Goal: Task Accomplishment & Management: Use online tool/utility

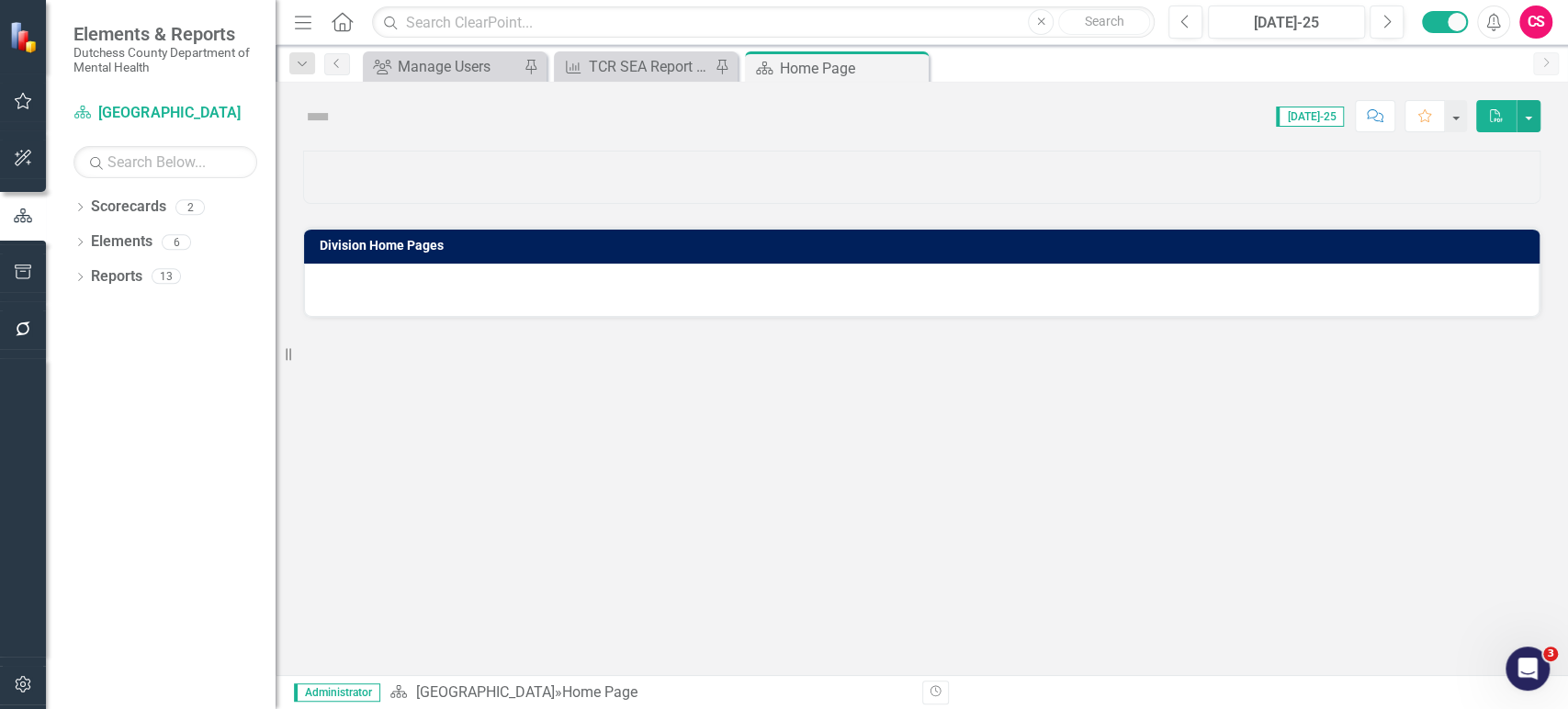
click at [29, 330] on icon "button" at bounding box center [23, 328] width 15 height 15
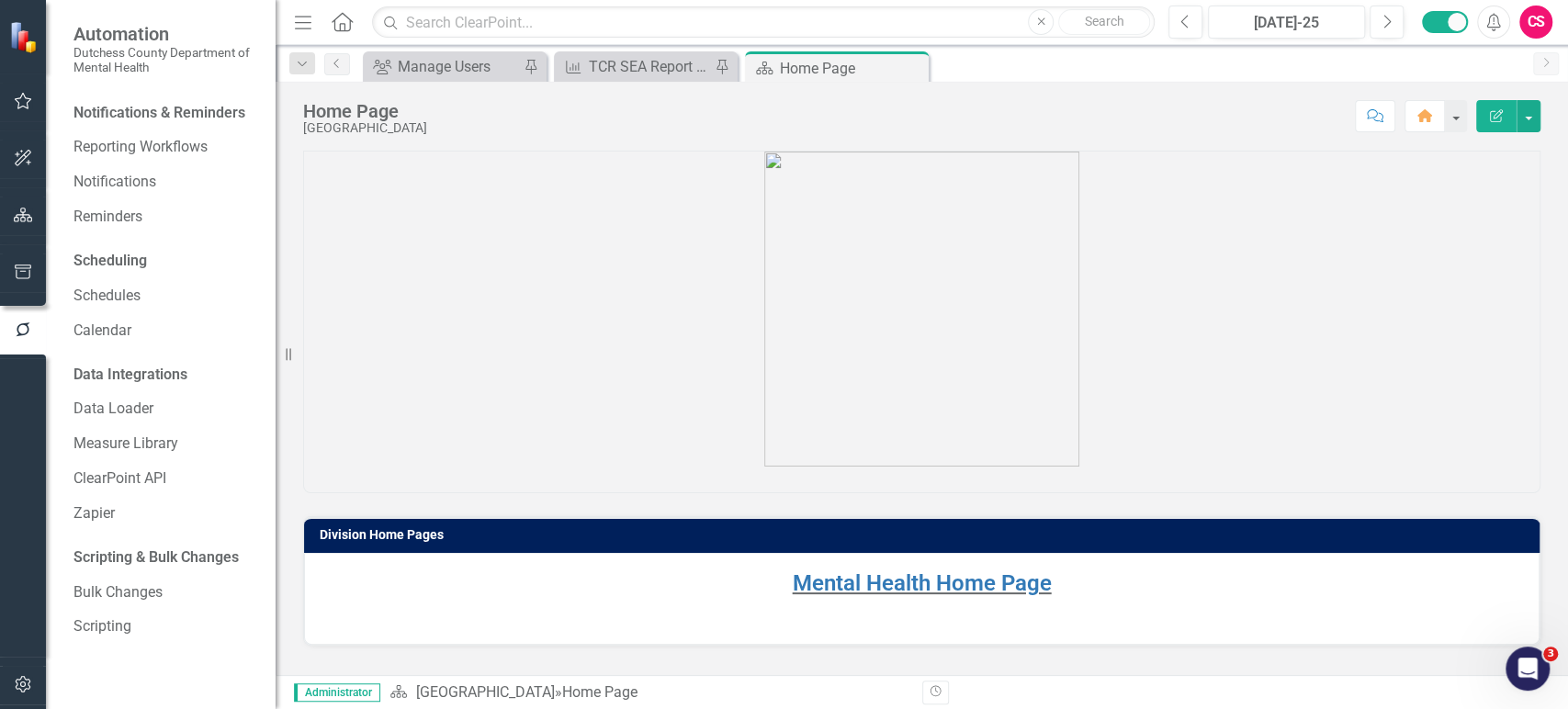
click at [102, 568] on div "Scripting & Bulk Changes" at bounding box center [155, 557] width 165 height 21
click at [103, 589] on link "Bulk Changes" at bounding box center [165, 591] width 184 height 21
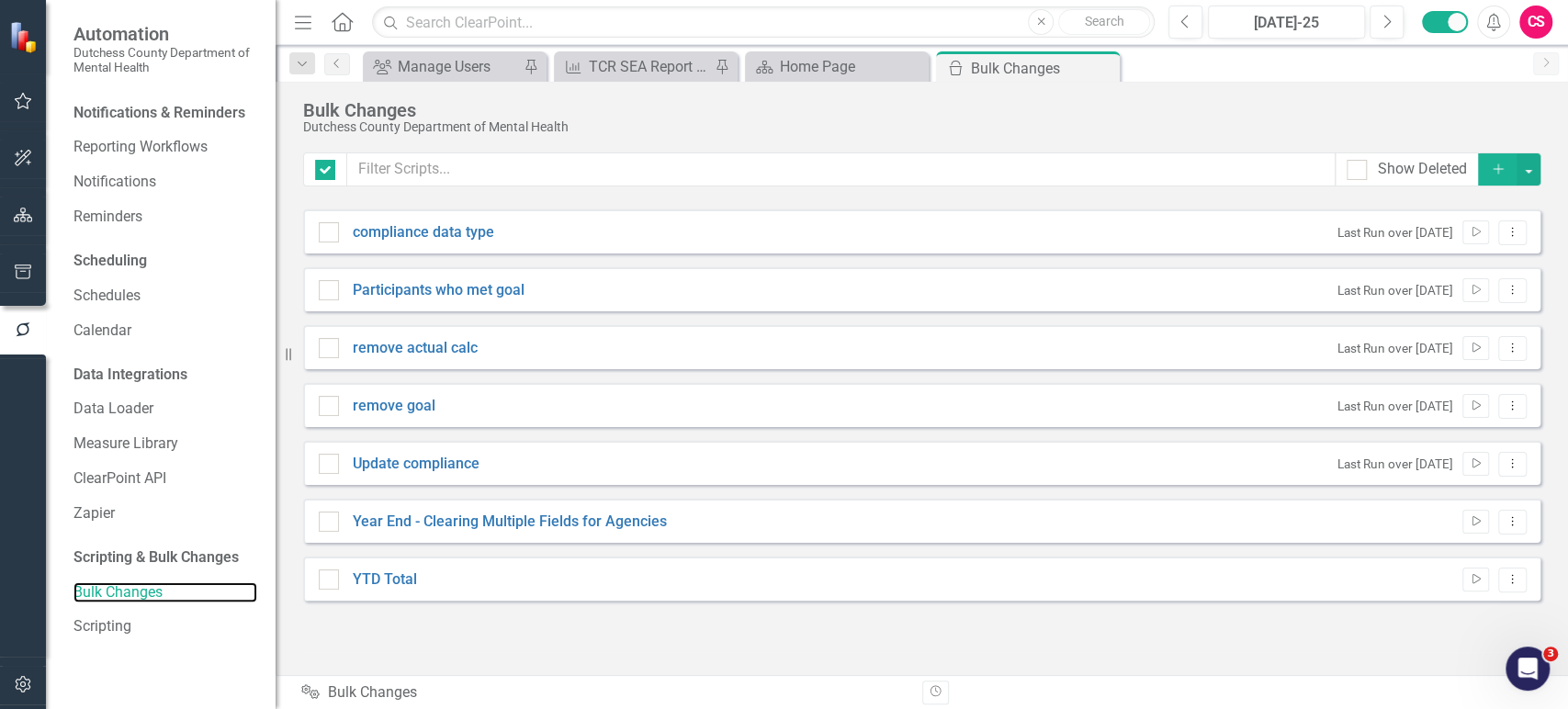
checkbox input "false"
click at [463, 633] on div "Show Deleted Add compliance data type Last Run over [DATE] Run Script Dropdown …" at bounding box center [922, 402] width 1237 height 500
click at [620, 519] on link "Year End - Clearing Multiple Fields for Agencies" at bounding box center [510, 521] width 314 height 21
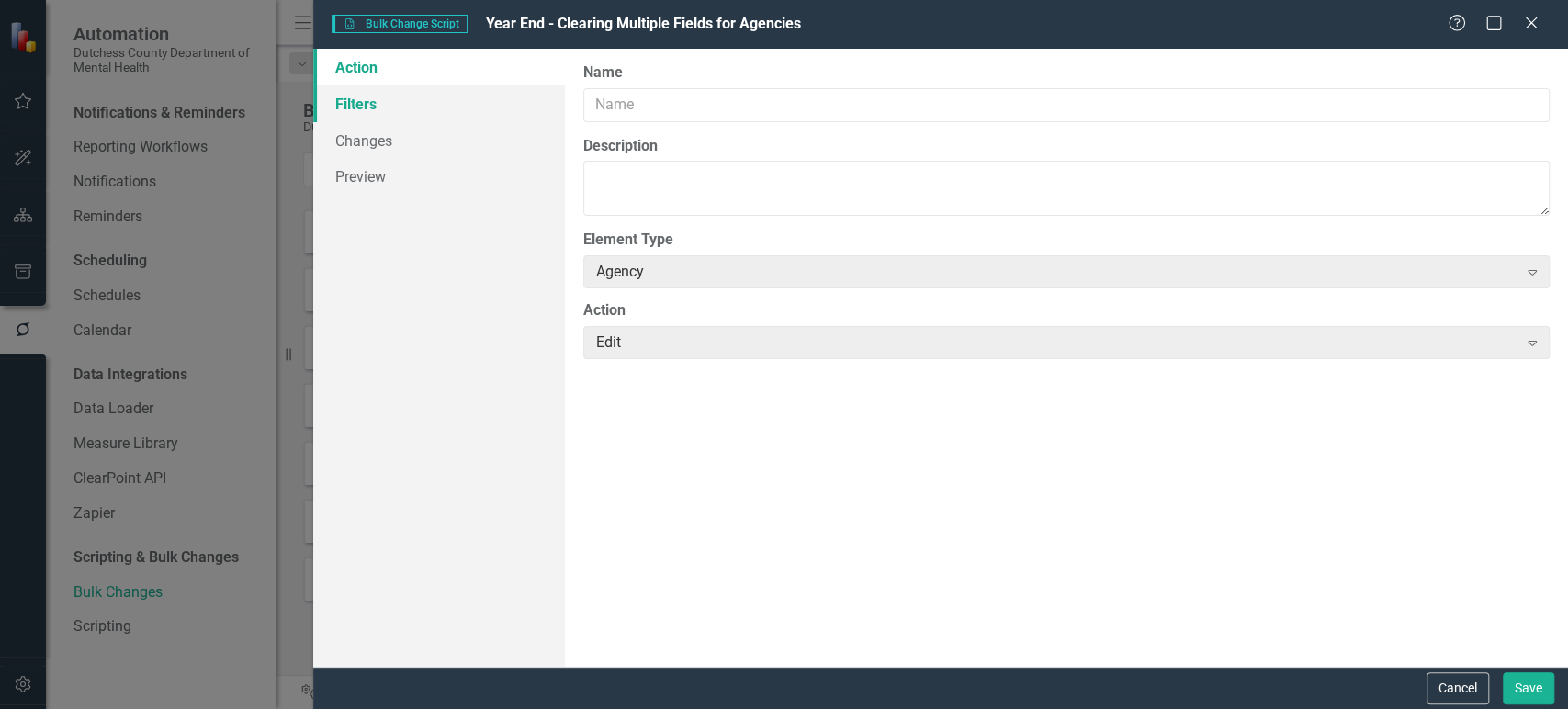
type input "Year End - Clearing Multiple Fields for Agencies"
type textarea "Preparing for a new contract year"
click at [487, 102] on link "Filters" at bounding box center [439, 103] width 251 height 37
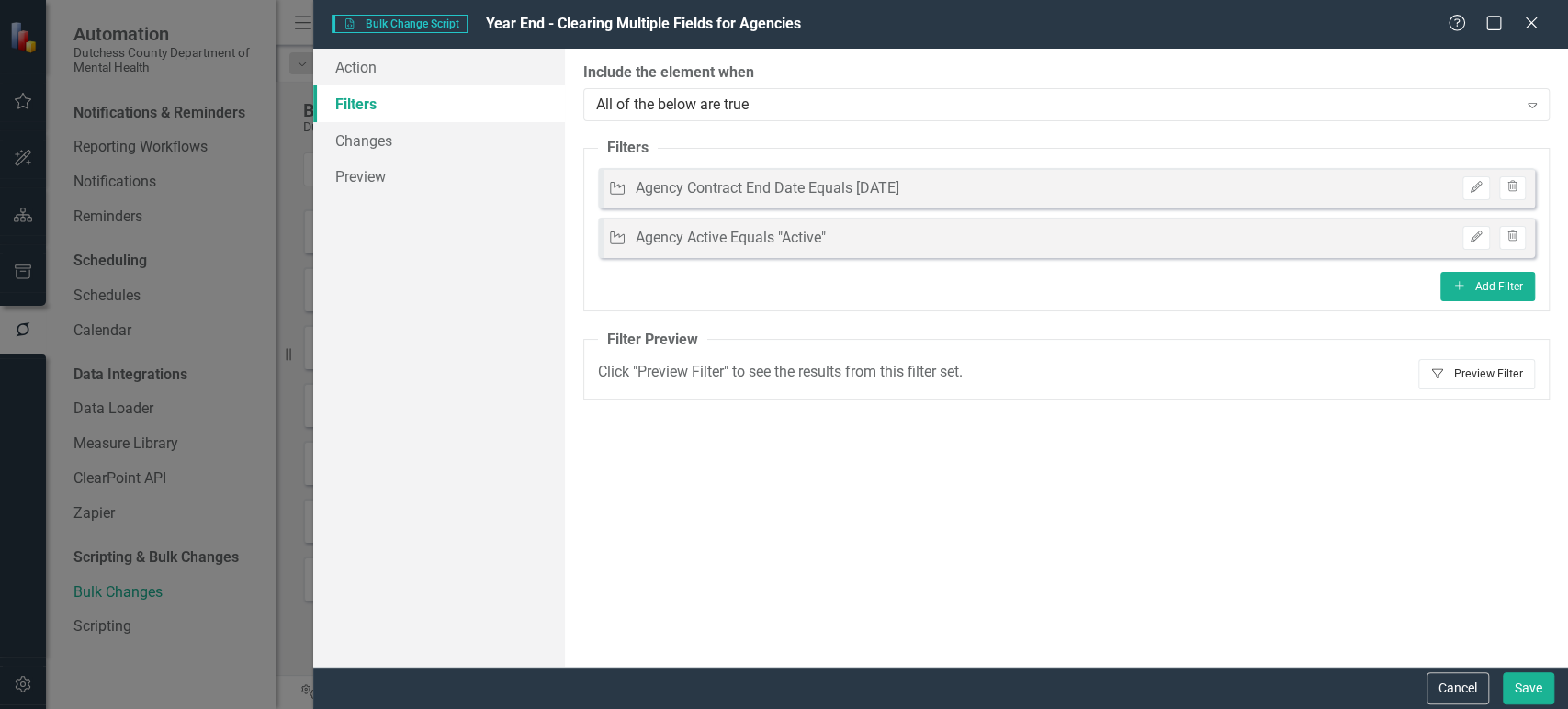
click at [1492, 375] on button "Filter Preview Filter" at bounding box center [1476, 373] width 117 height 30
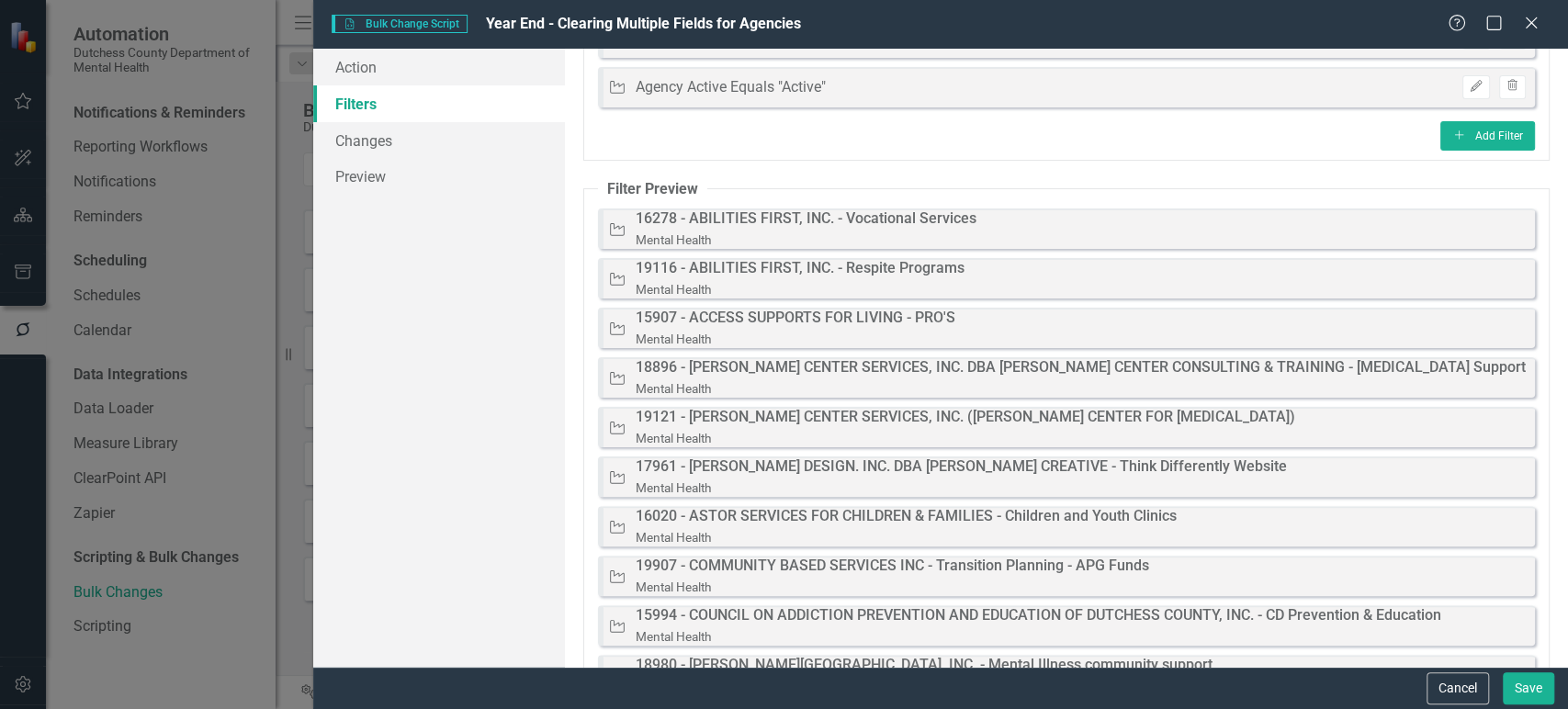
scroll to position [56, 0]
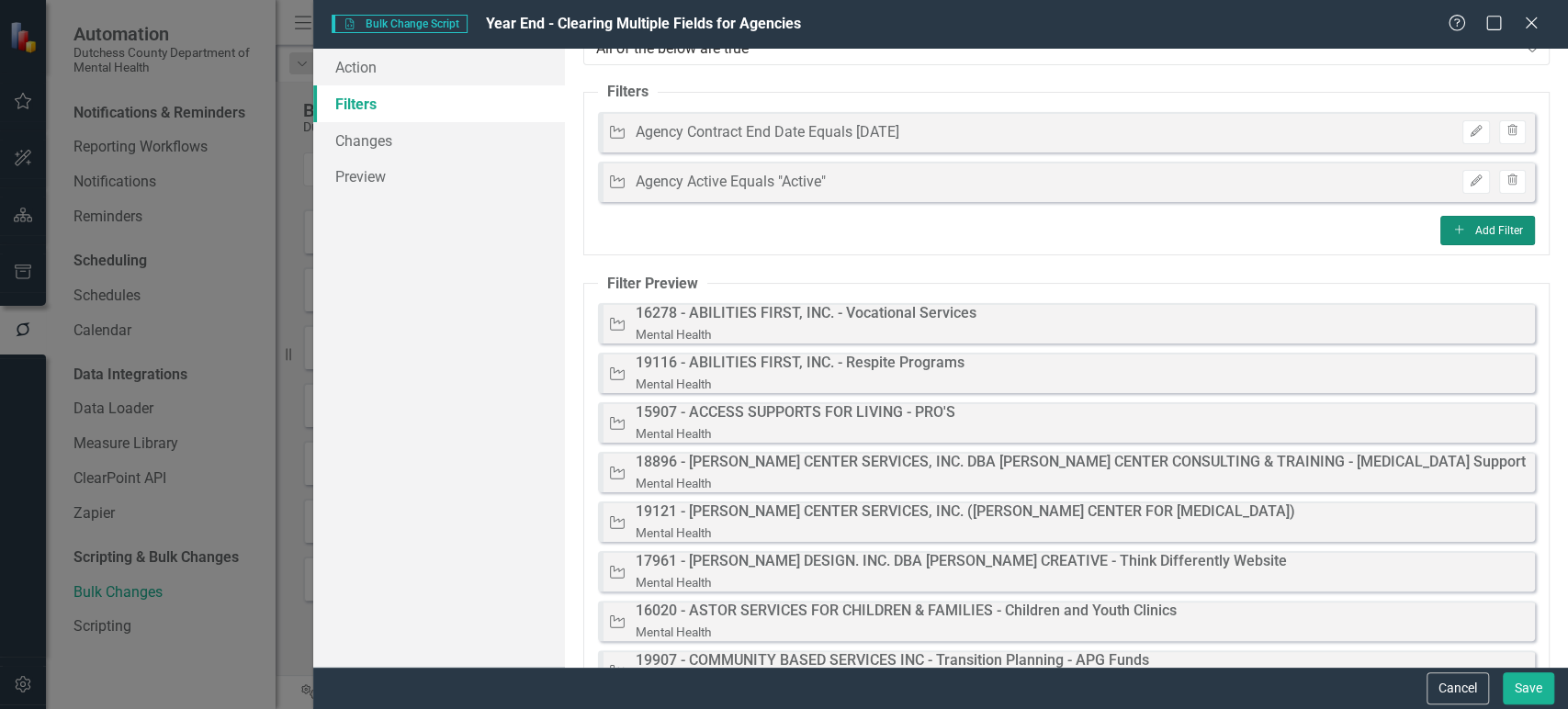
click at [1452, 226] on icon "Add" at bounding box center [1459, 229] width 14 height 11
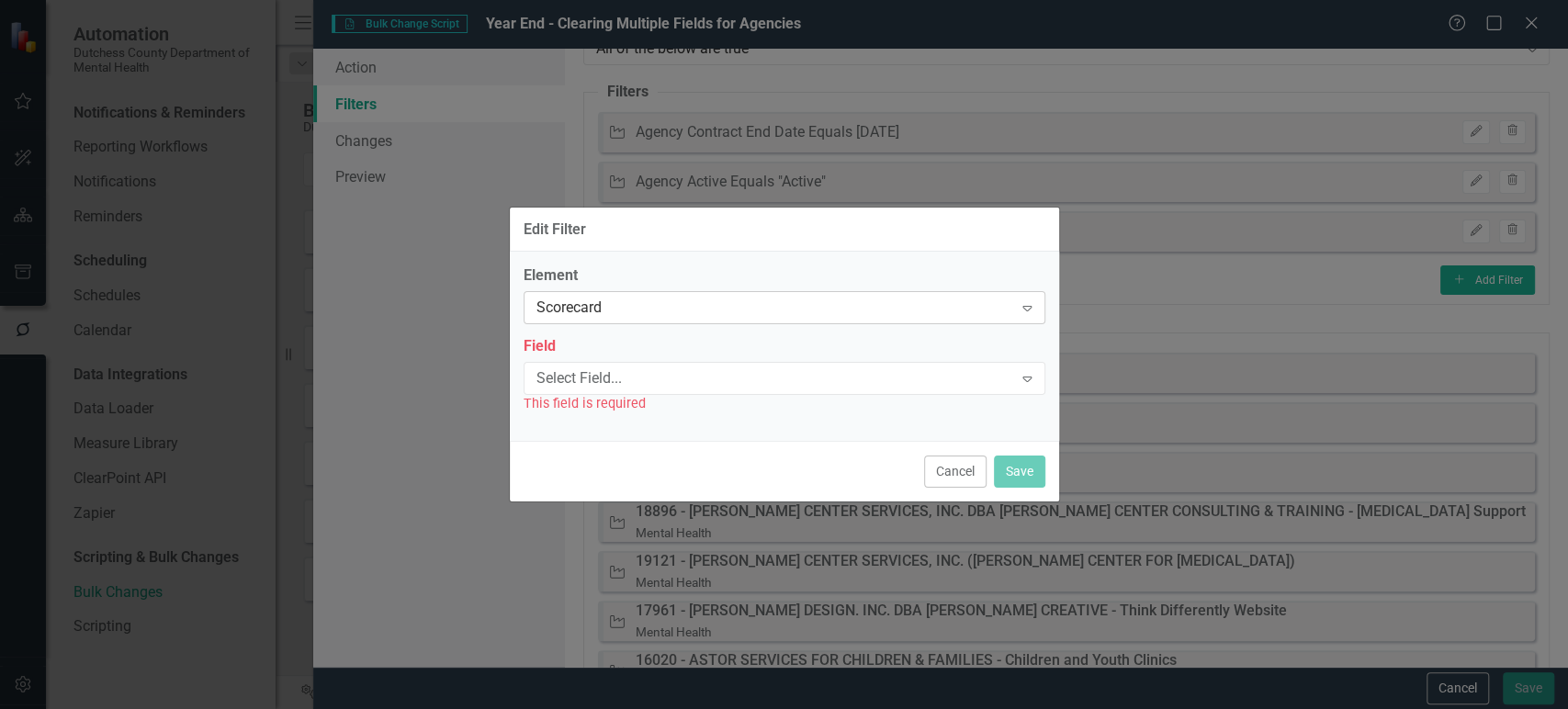
click at [649, 312] on div "Scorecard" at bounding box center [775, 307] width 476 height 21
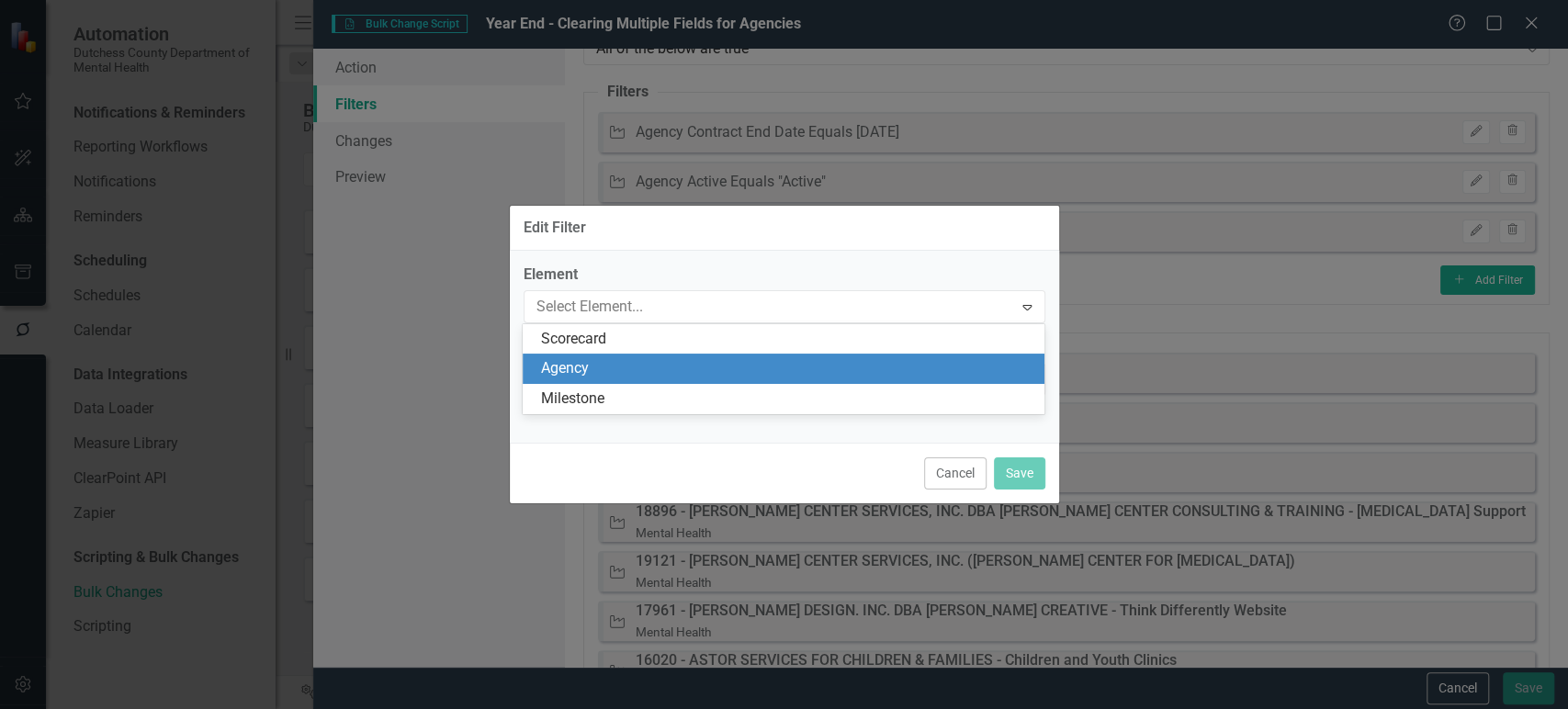
click at [606, 373] on div "Agency" at bounding box center [787, 368] width 492 height 21
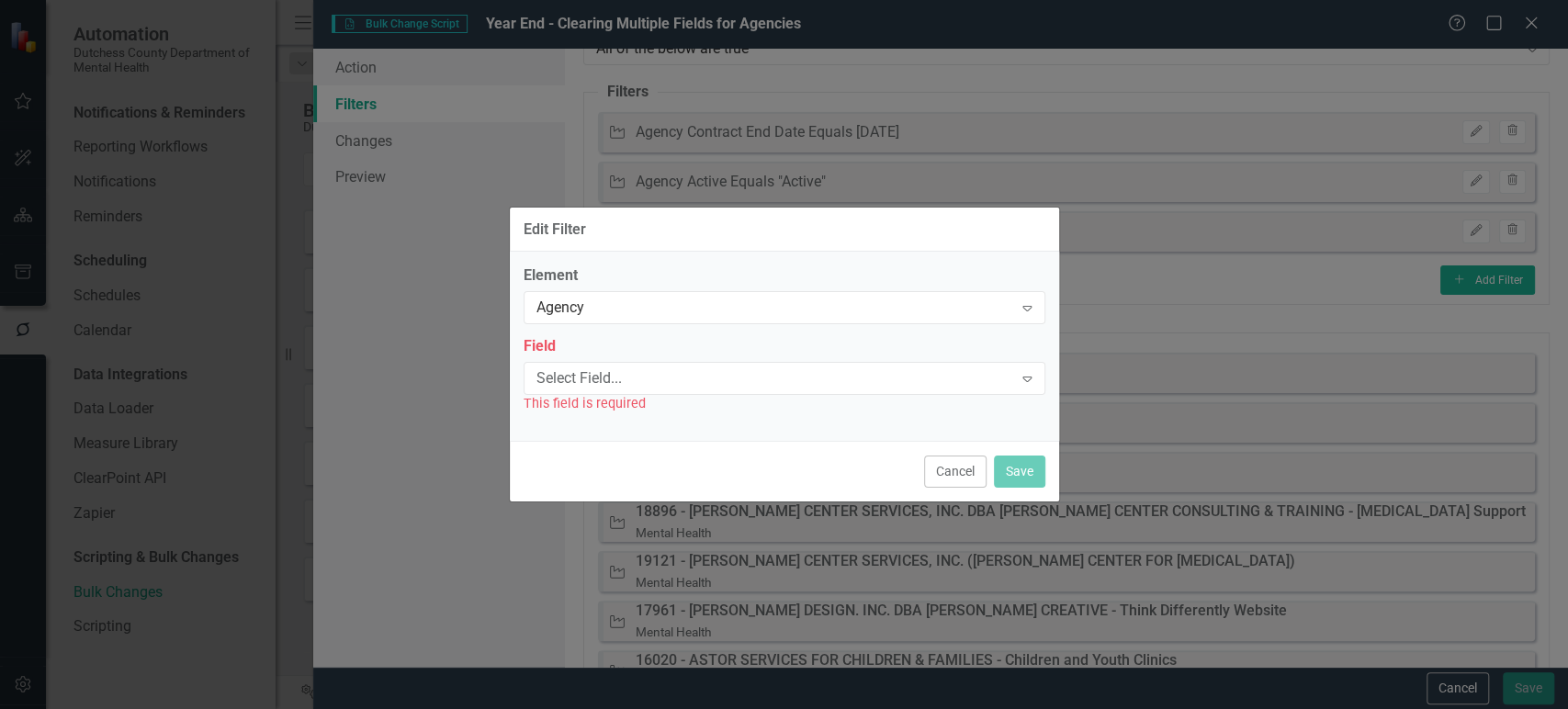
click at [608, 373] on div "Select Field..." at bounding box center [775, 377] width 476 height 21
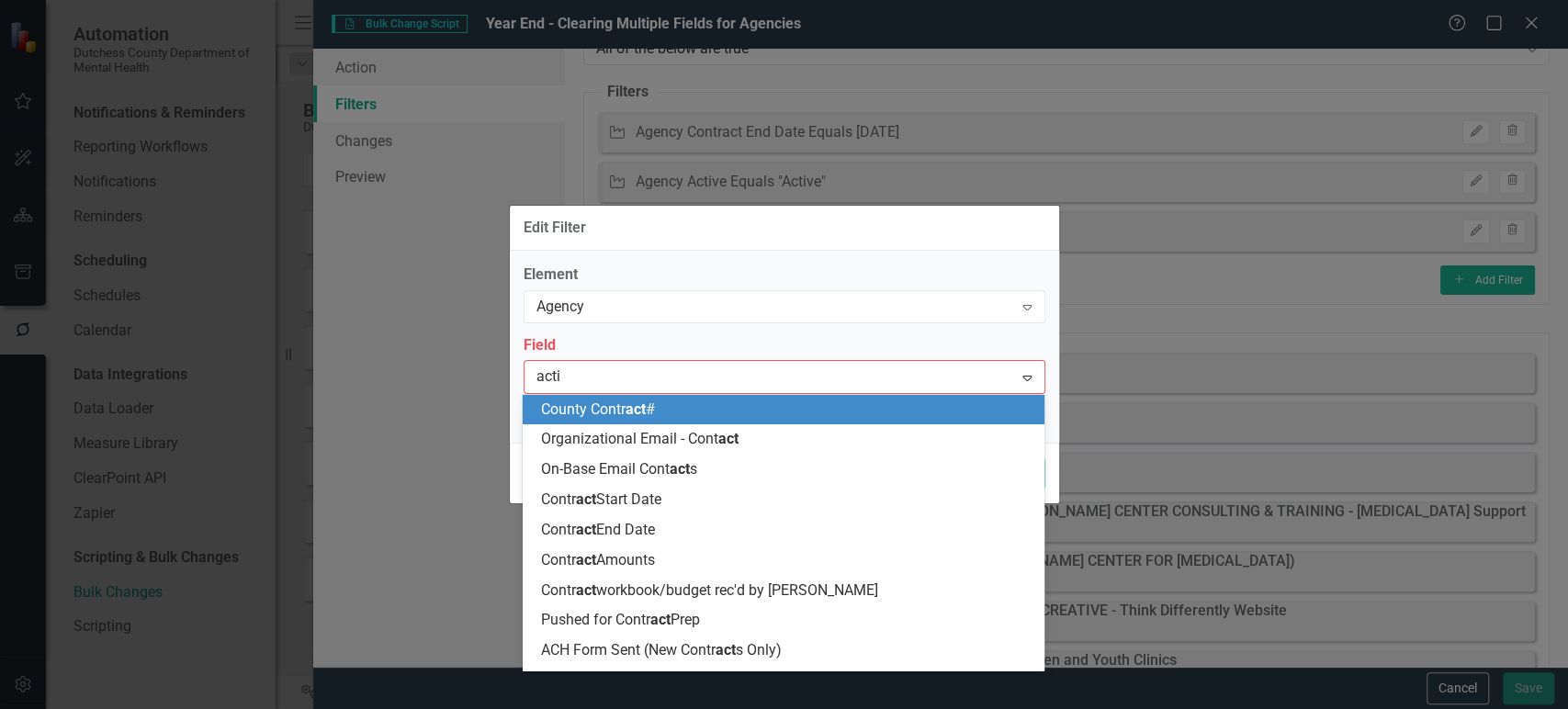
type input "active"
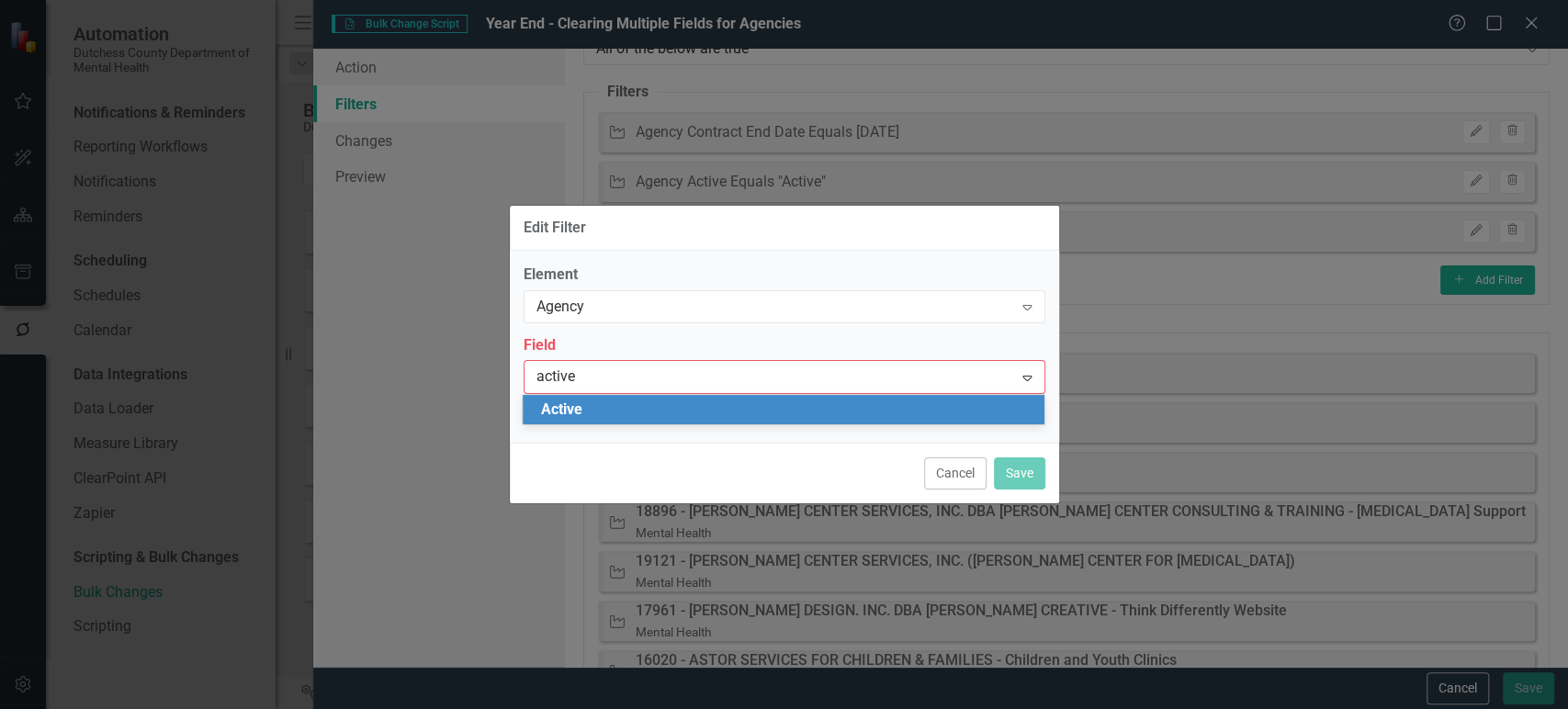
click at [959, 484] on button "Cancel" at bounding box center [954, 473] width 62 height 33
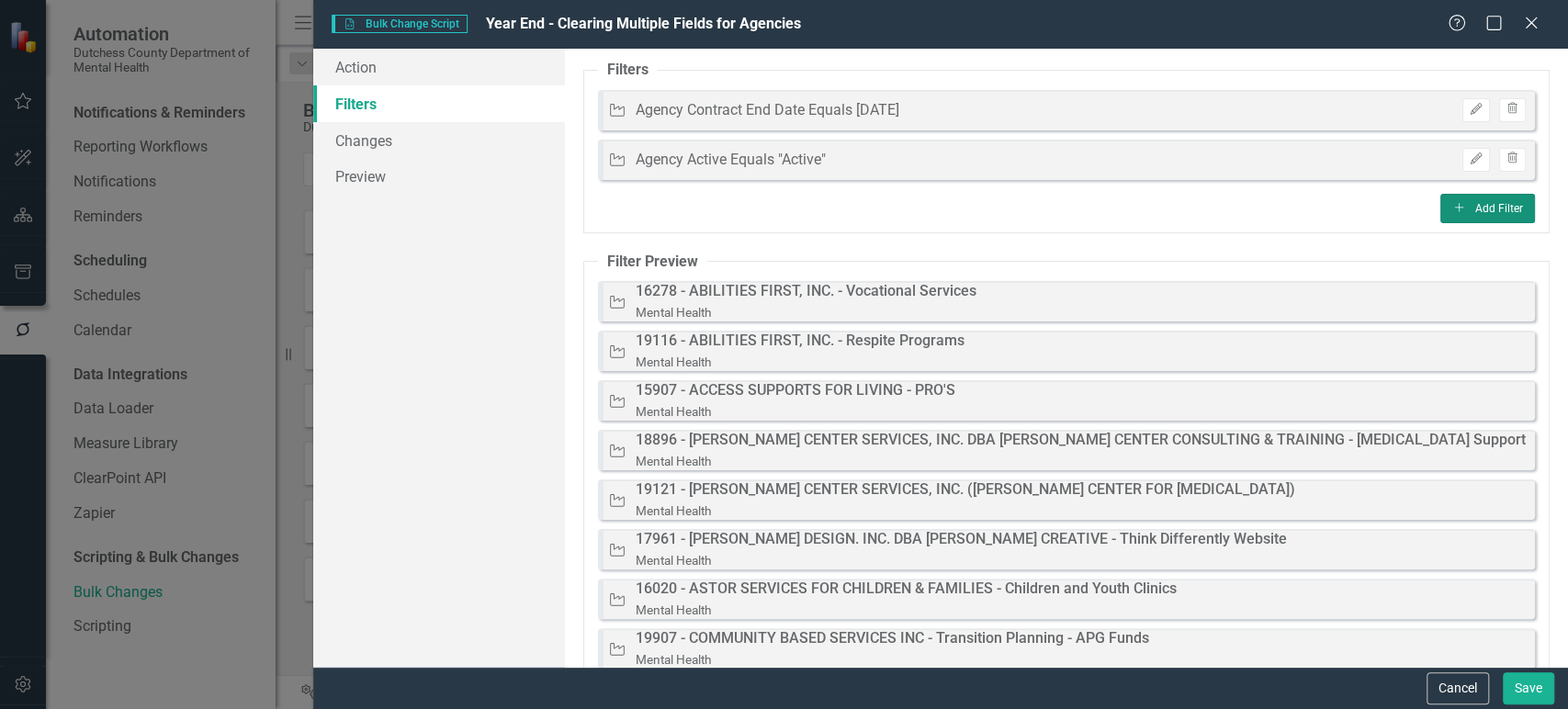
scroll to position [80, 0]
click at [1528, 29] on icon "Close" at bounding box center [1530, 23] width 23 height 18
